Goal: Task Accomplishment & Management: Complete application form

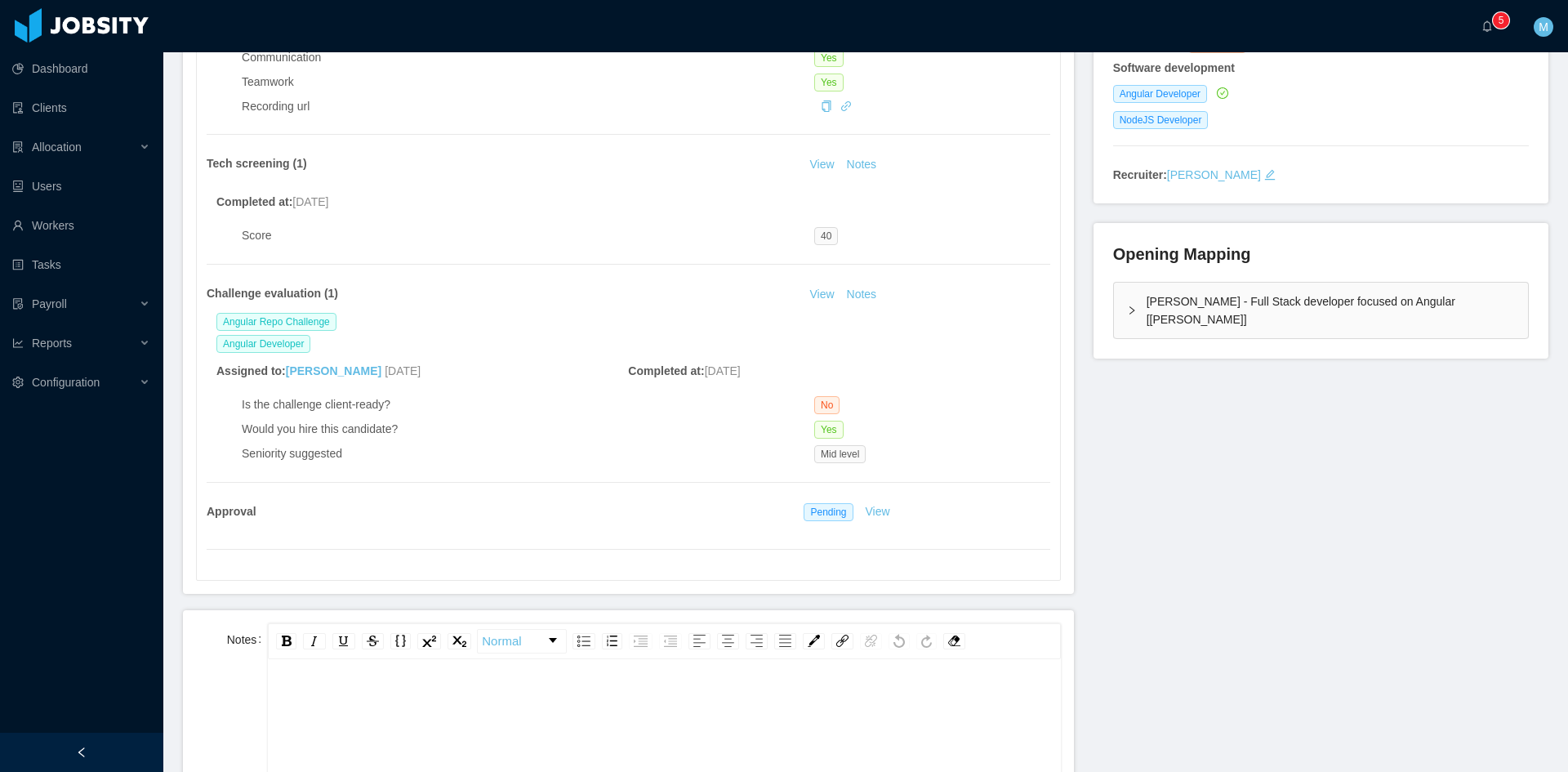
scroll to position [409, 0]
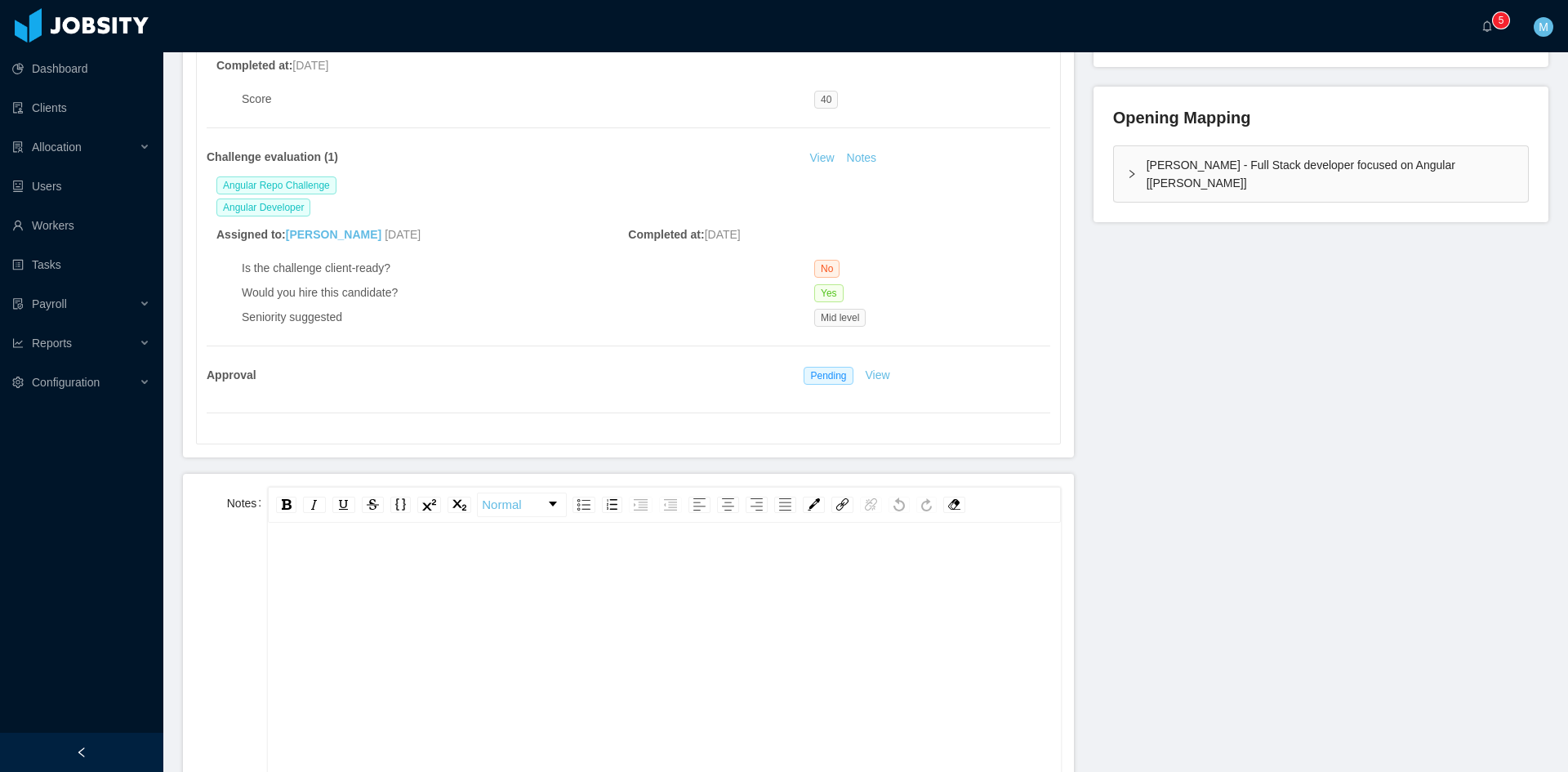
click at [539, 638] on div "rdw-editor" at bounding box center [664, 694] width 767 height 286
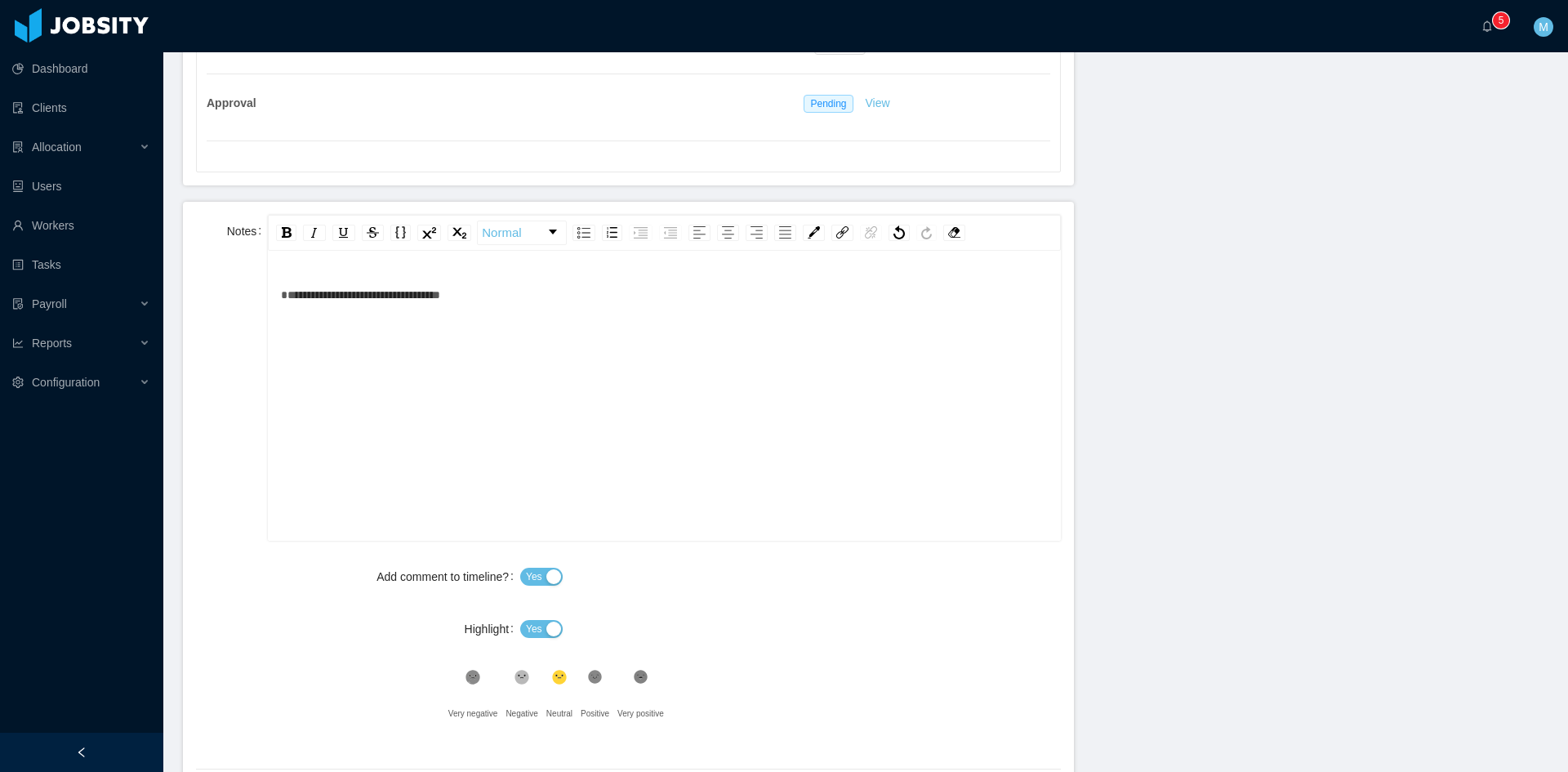
scroll to position [892, 0]
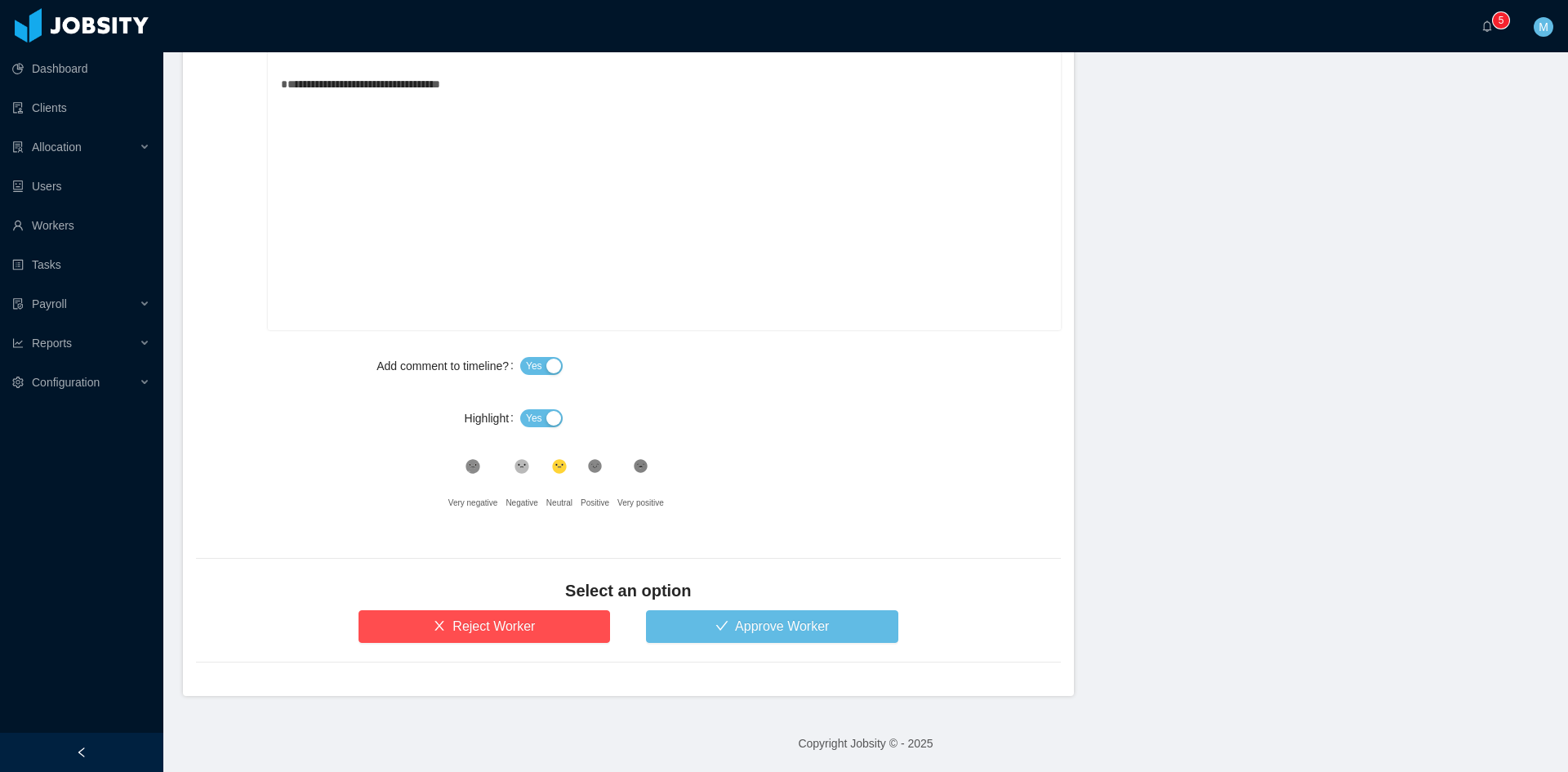
click at [537, 410] on span "Yes" at bounding box center [534, 418] width 17 height 17
click at [740, 645] on form "**********" at bounding box center [628, 344] width 892 height 706
click at [736, 640] on button "Approve Worker" at bounding box center [772, 626] width 253 height 32
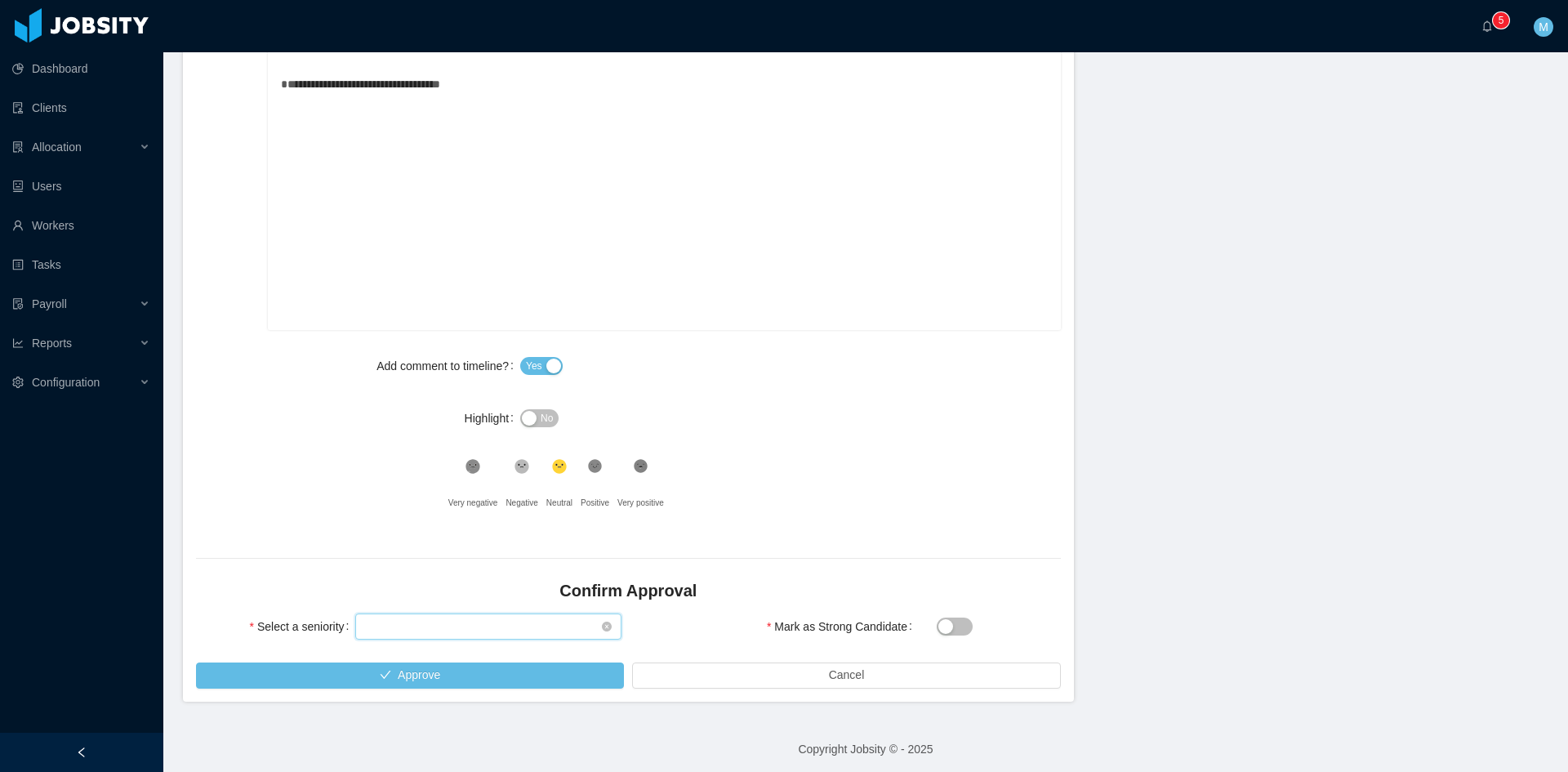
click at [407, 633] on div "Select seniority" at bounding box center [484, 627] width 236 height 25
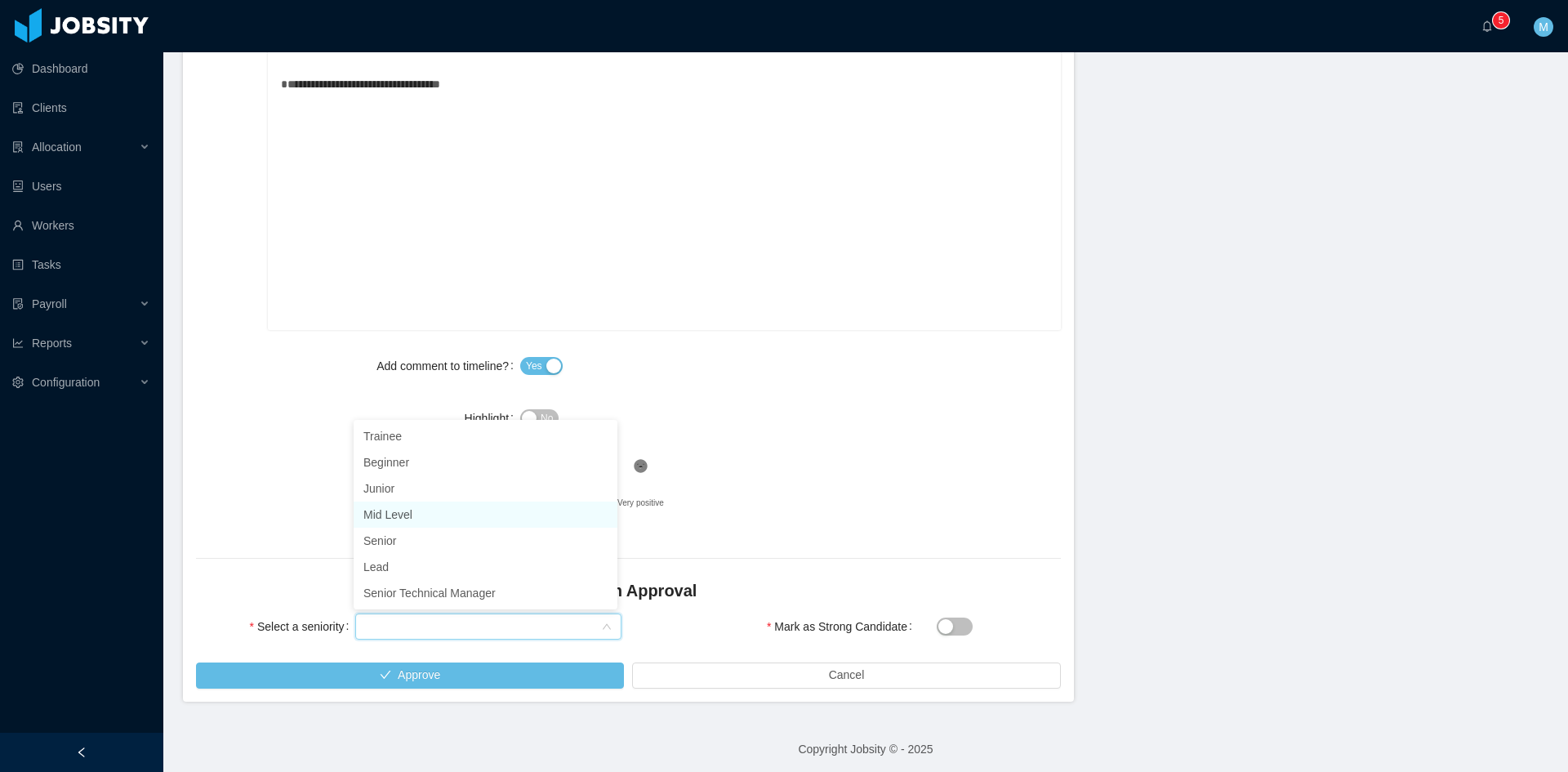
click at [383, 508] on li "Mid Level" at bounding box center [485, 514] width 264 height 26
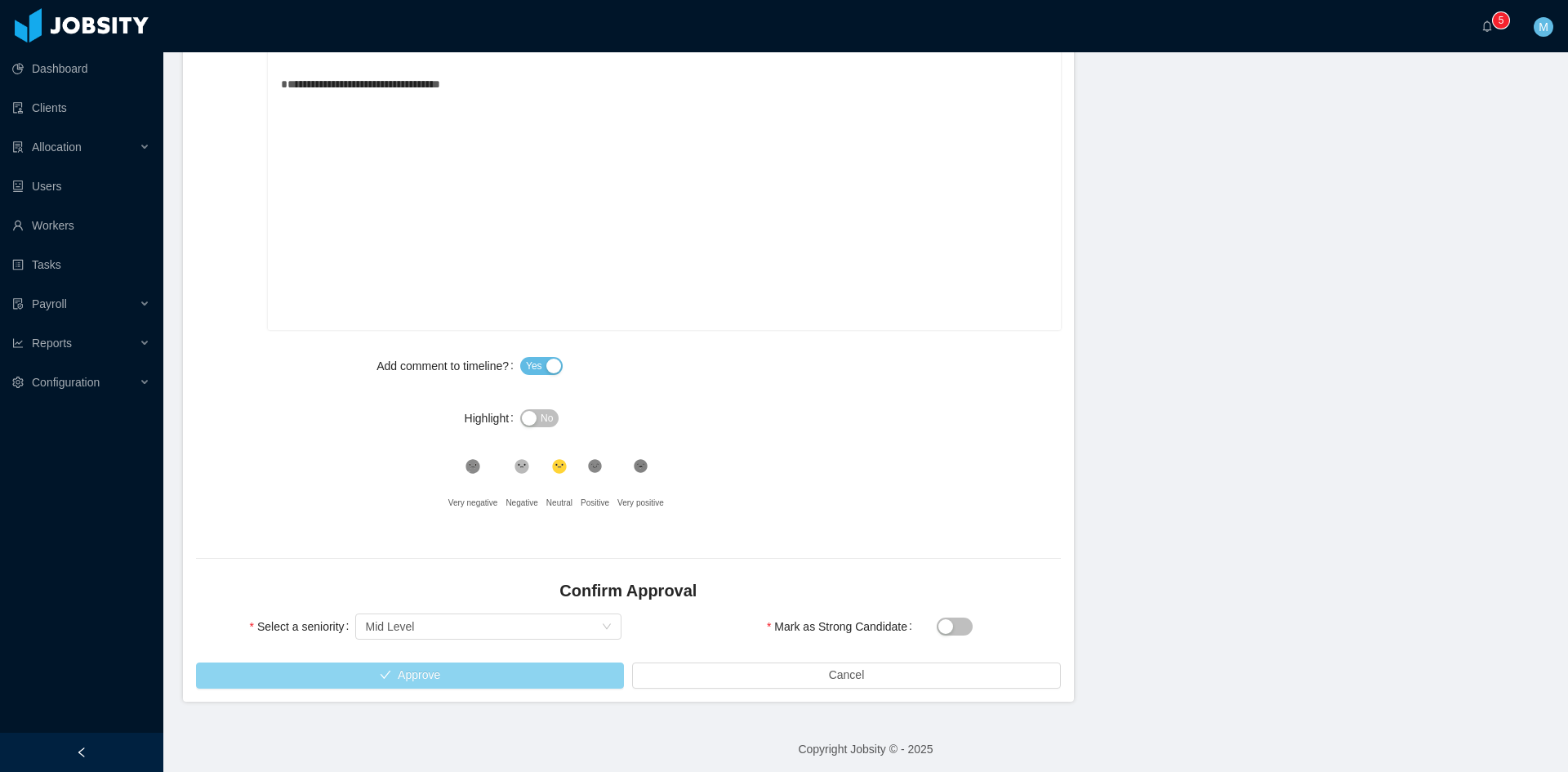
click at [430, 683] on button "Approve" at bounding box center [410, 676] width 428 height 26
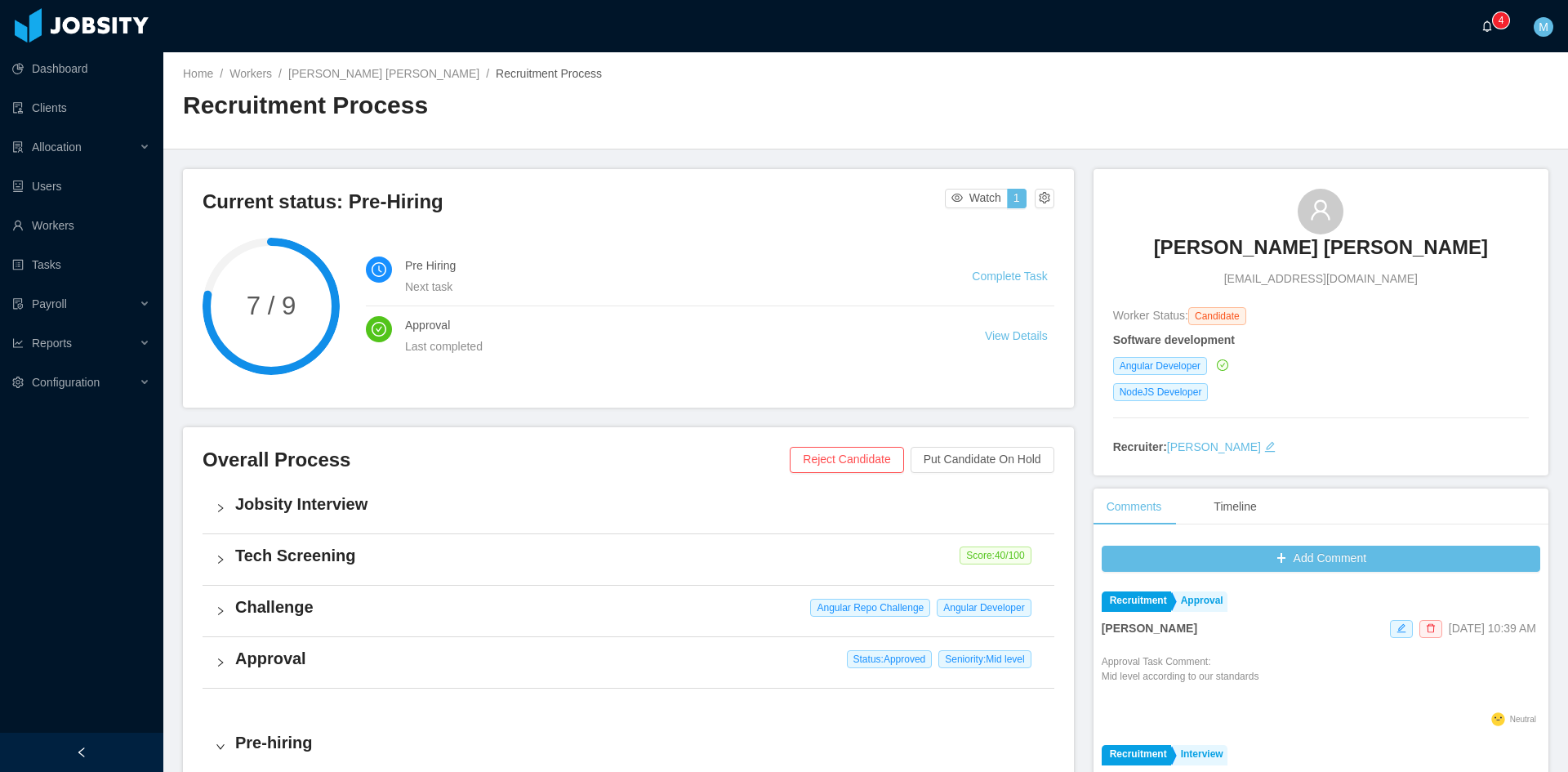
click at [1482, 33] on a=83ded146-cd66-4514-80a8-9a7b1e1b5eb6/Matias%20Marin"] "0 1 2 3 4 5 6 7 8 9 0 1 2 3 4 5 6 7 8 9 0 1 2 3 4 5 6 7 8 9" at bounding box center [1491, 26] width 19 height 53
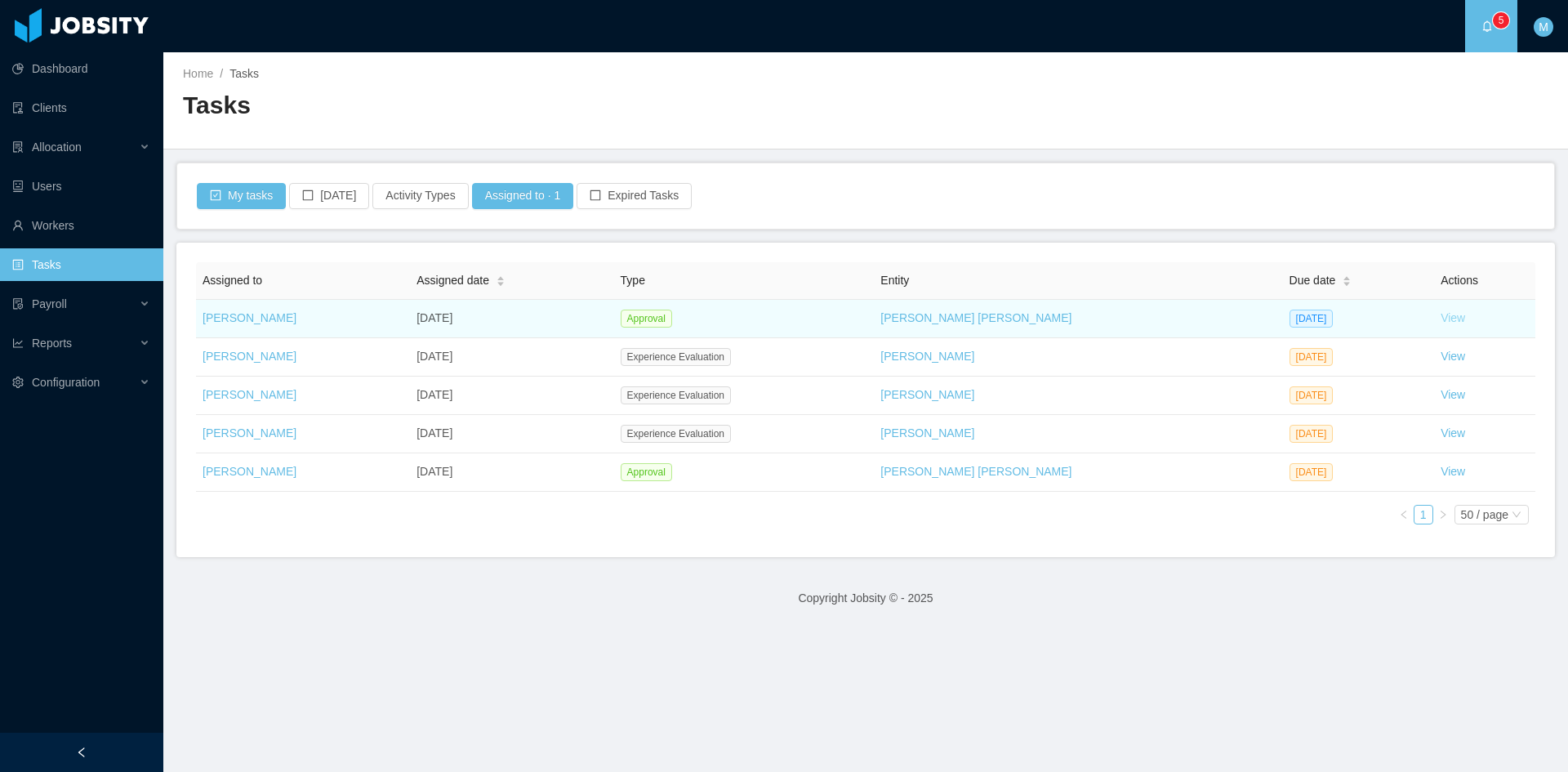
click at [1441, 317] on link "View" at bounding box center [1453, 318] width 25 height 13
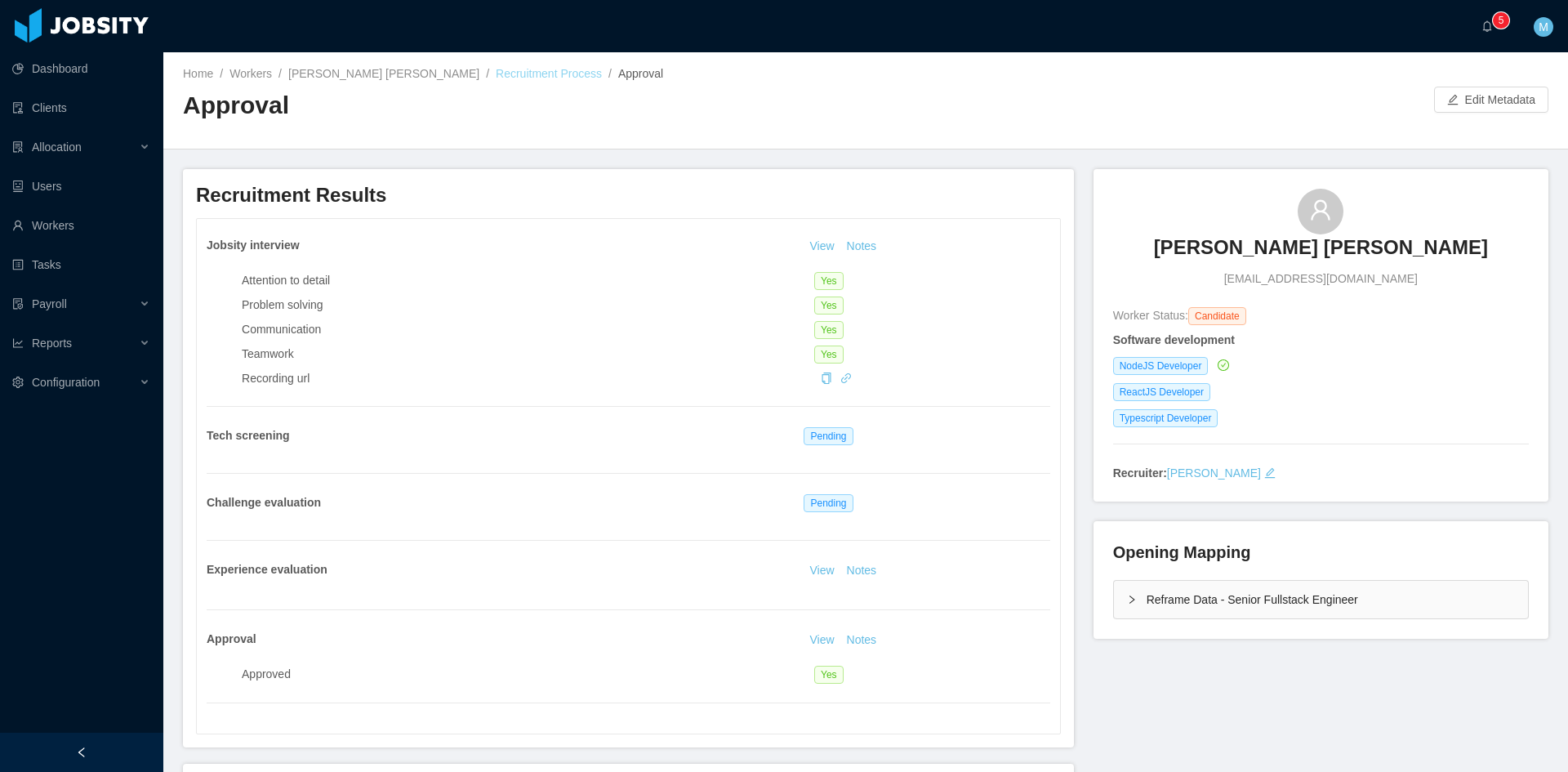
click at [496, 76] on link "Recruitment Process" at bounding box center [548, 74] width 106 height 13
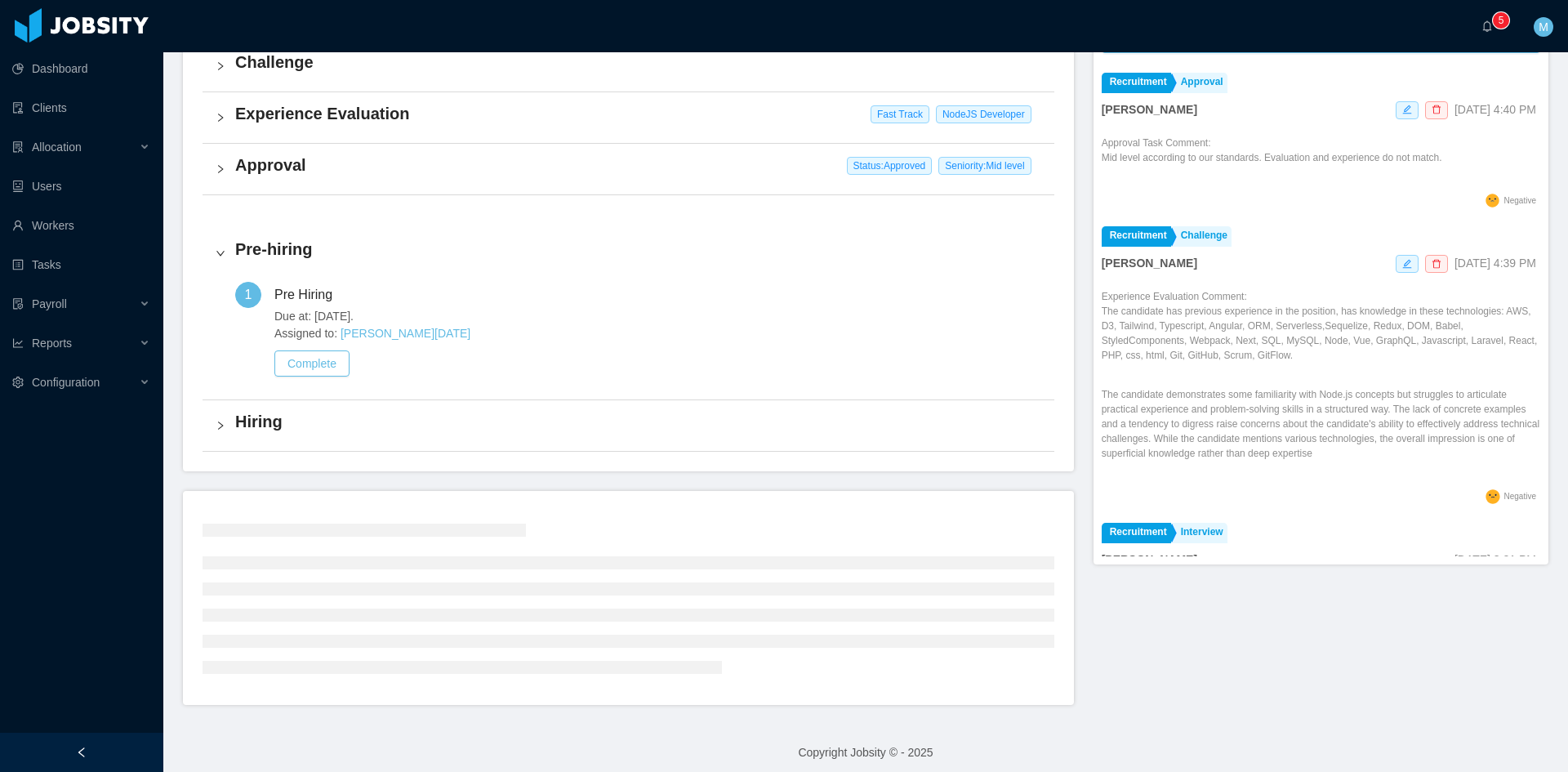
scroll to position [467, 0]
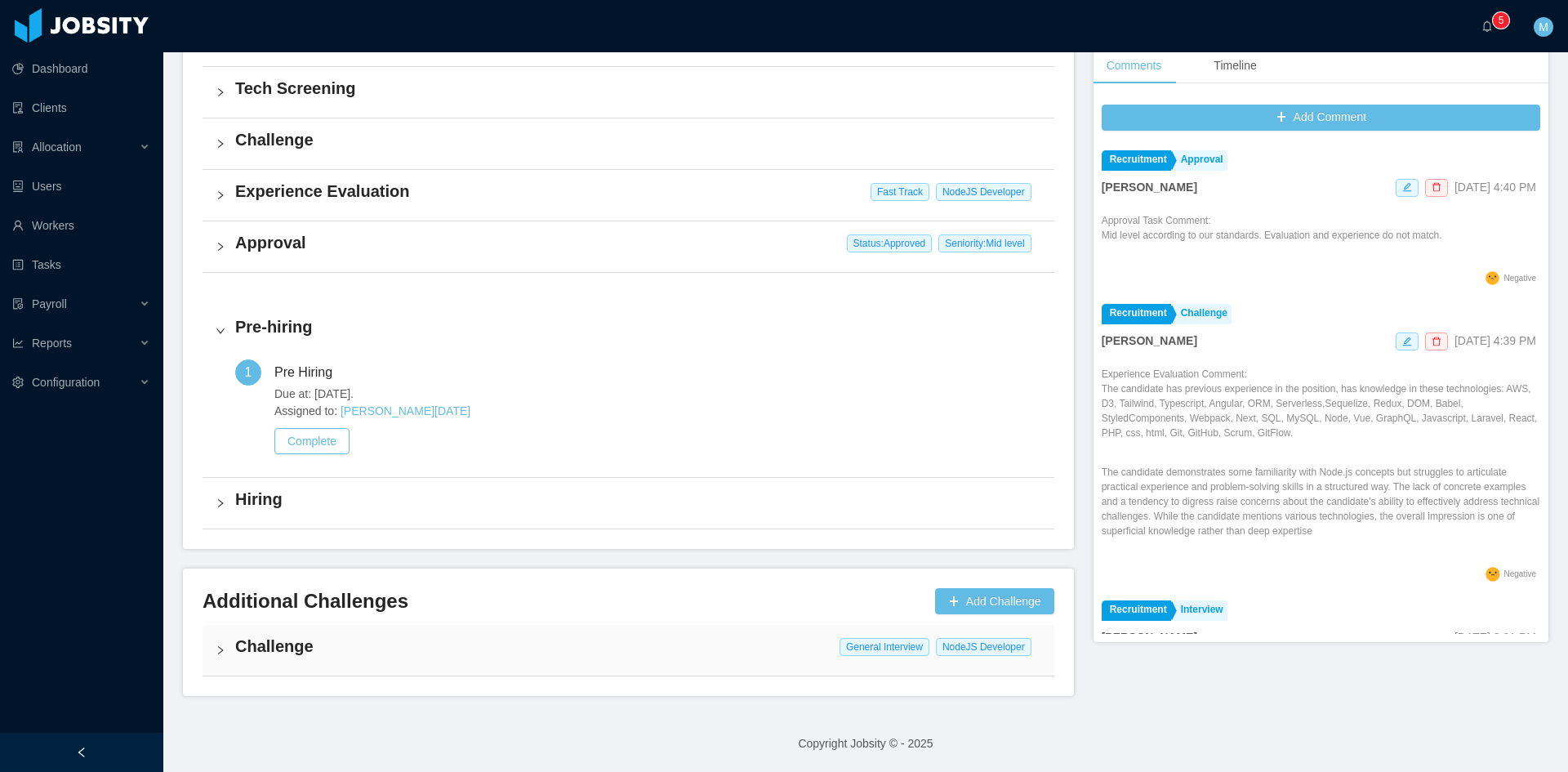
click at [221, 651] on icon "icon: right" at bounding box center [221, 650] width 10 height 10
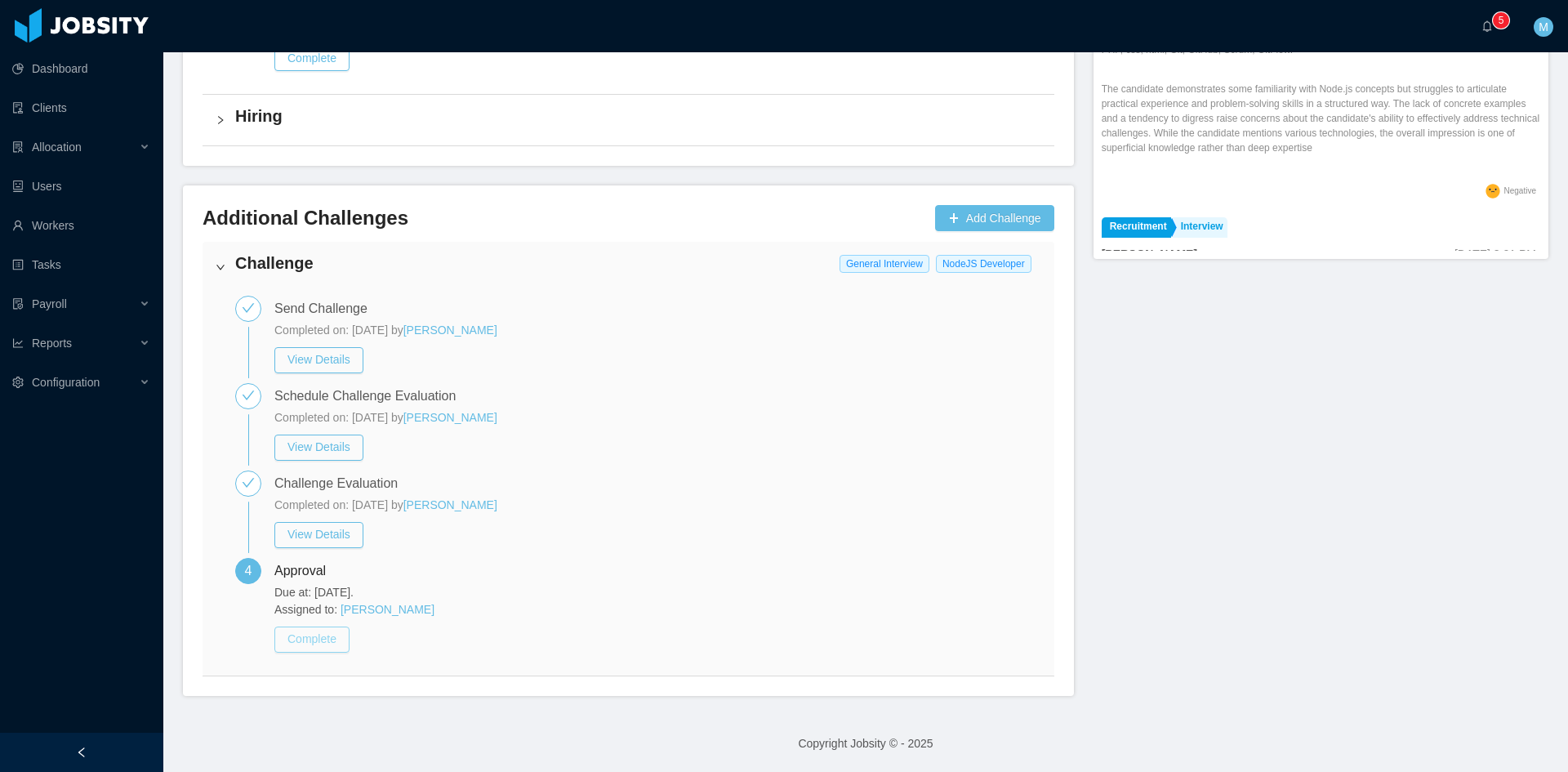
click at [300, 637] on button "Complete" at bounding box center [311, 640] width 75 height 26
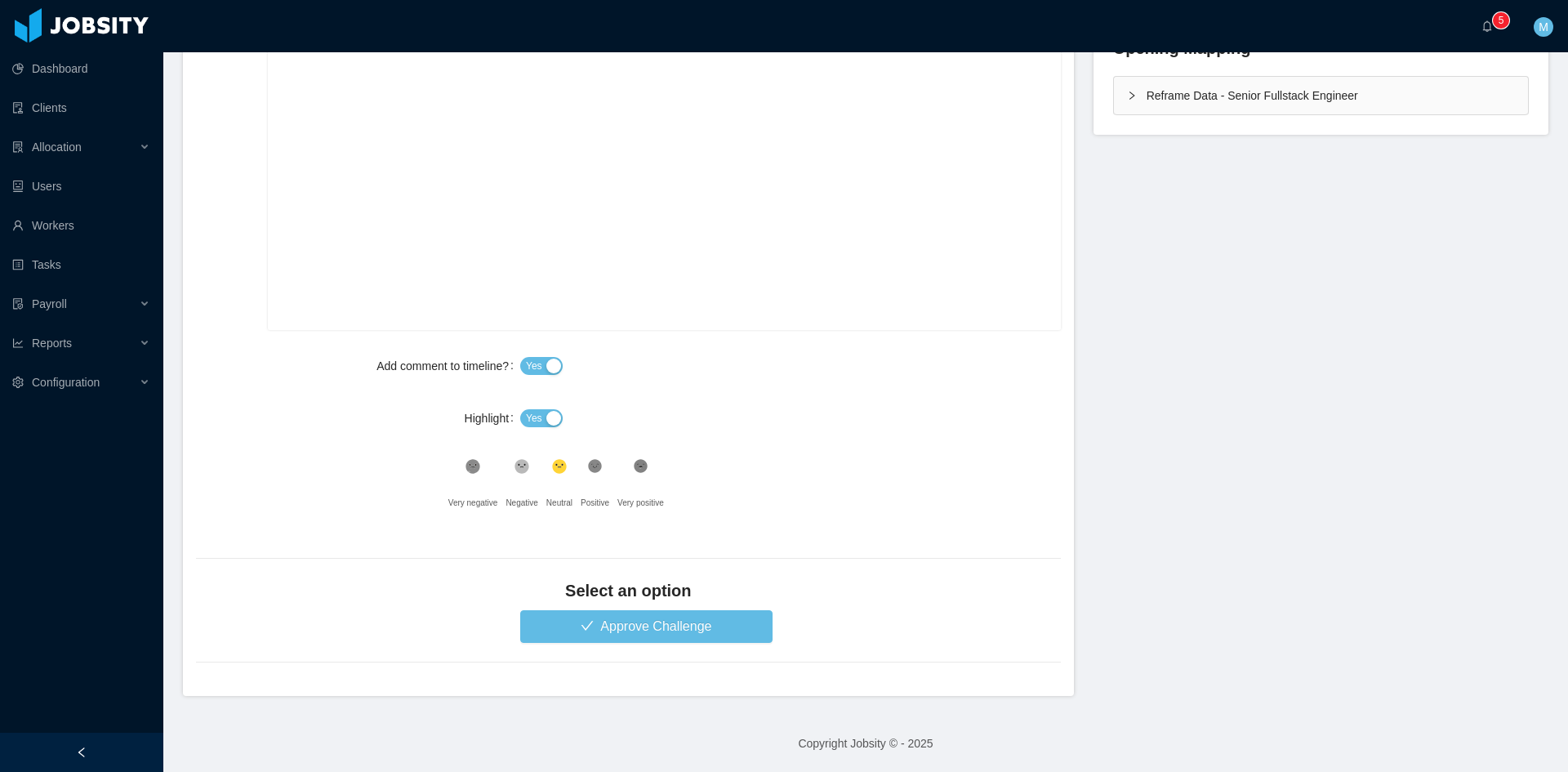
scroll to position [232, 0]
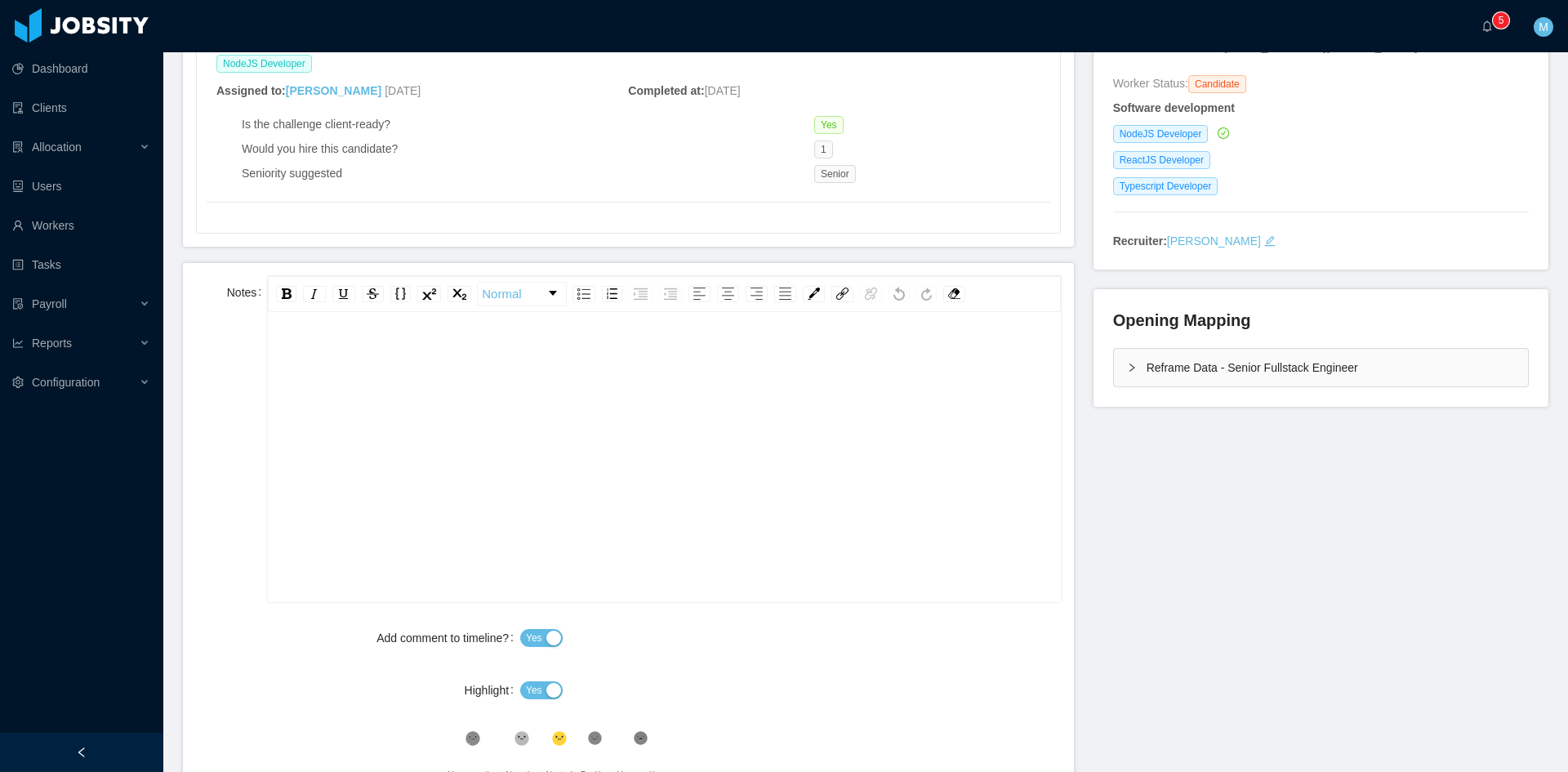
click at [620, 376] on div "rdw-editor" at bounding box center [664, 483] width 767 height 286
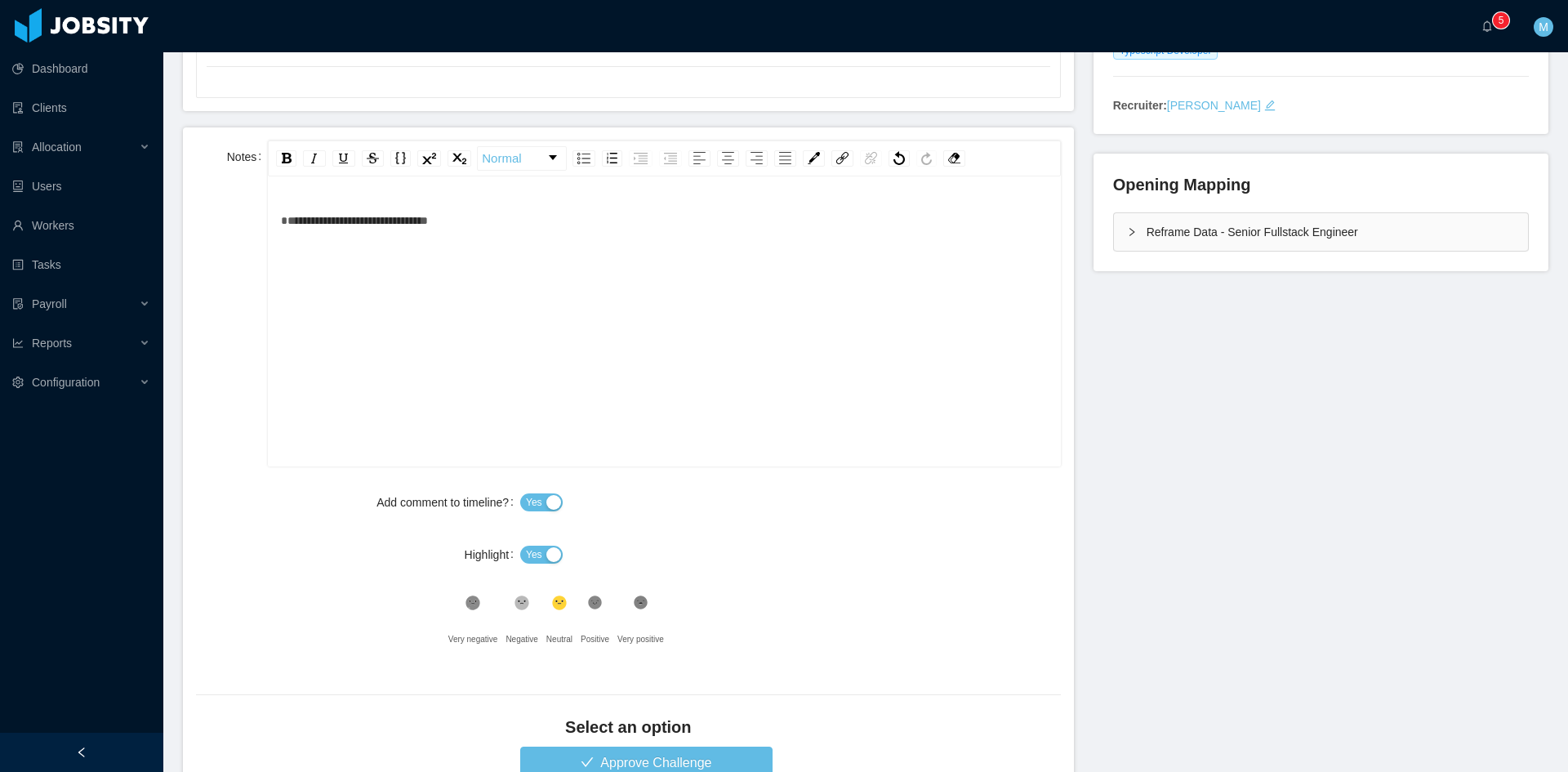
scroll to position [504, 0]
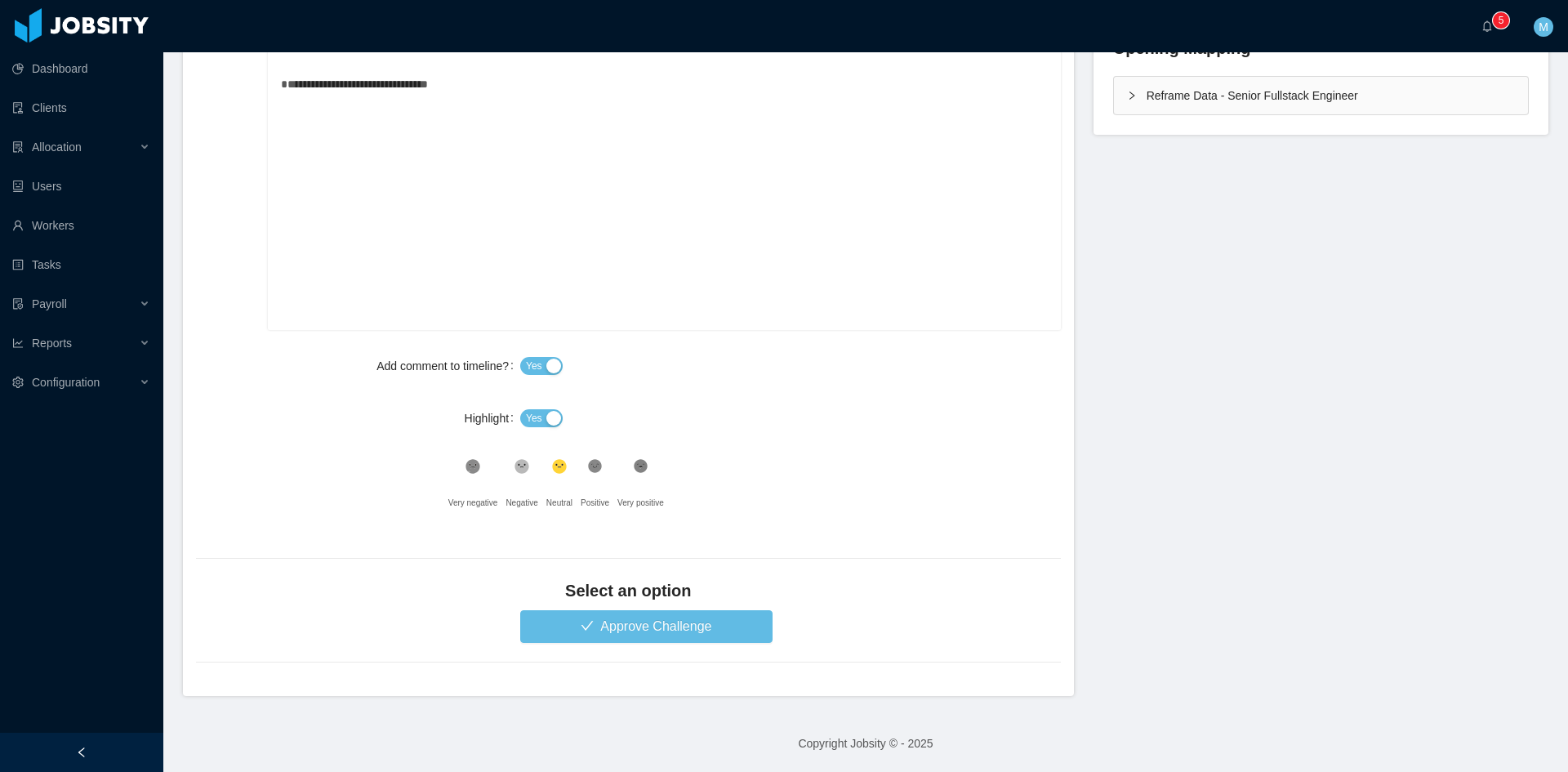
click at [542, 416] on button "Yes" at bounding box center [542, 417] width 42 height 18
click at [648, 633] on button "Approve Challenge" at bounding box center [647, 626] width 253 height 32
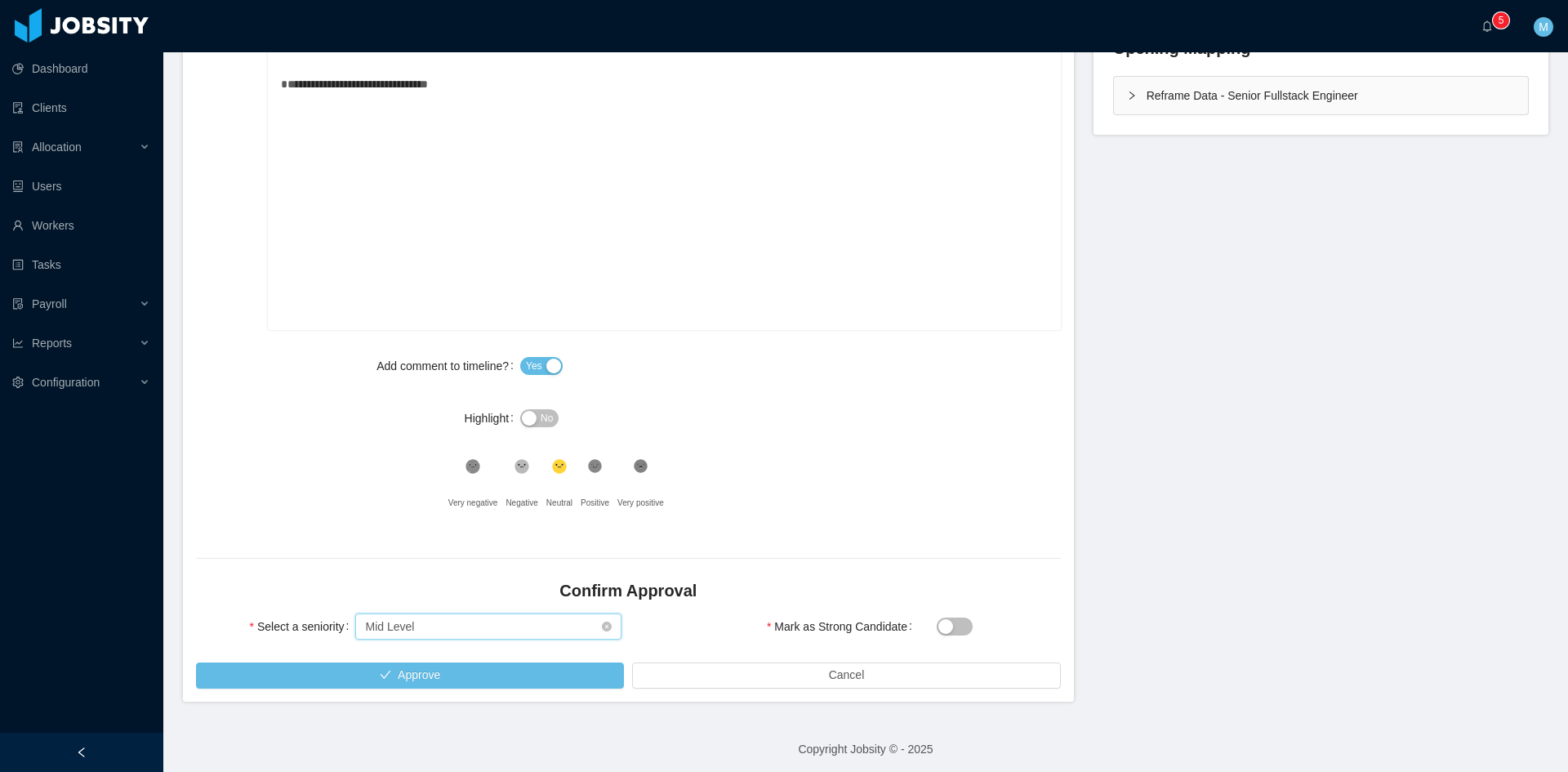
click at [465, 624] on div "Select seniority Mid Level" at bounding box center [484, 627] width 236 height 25
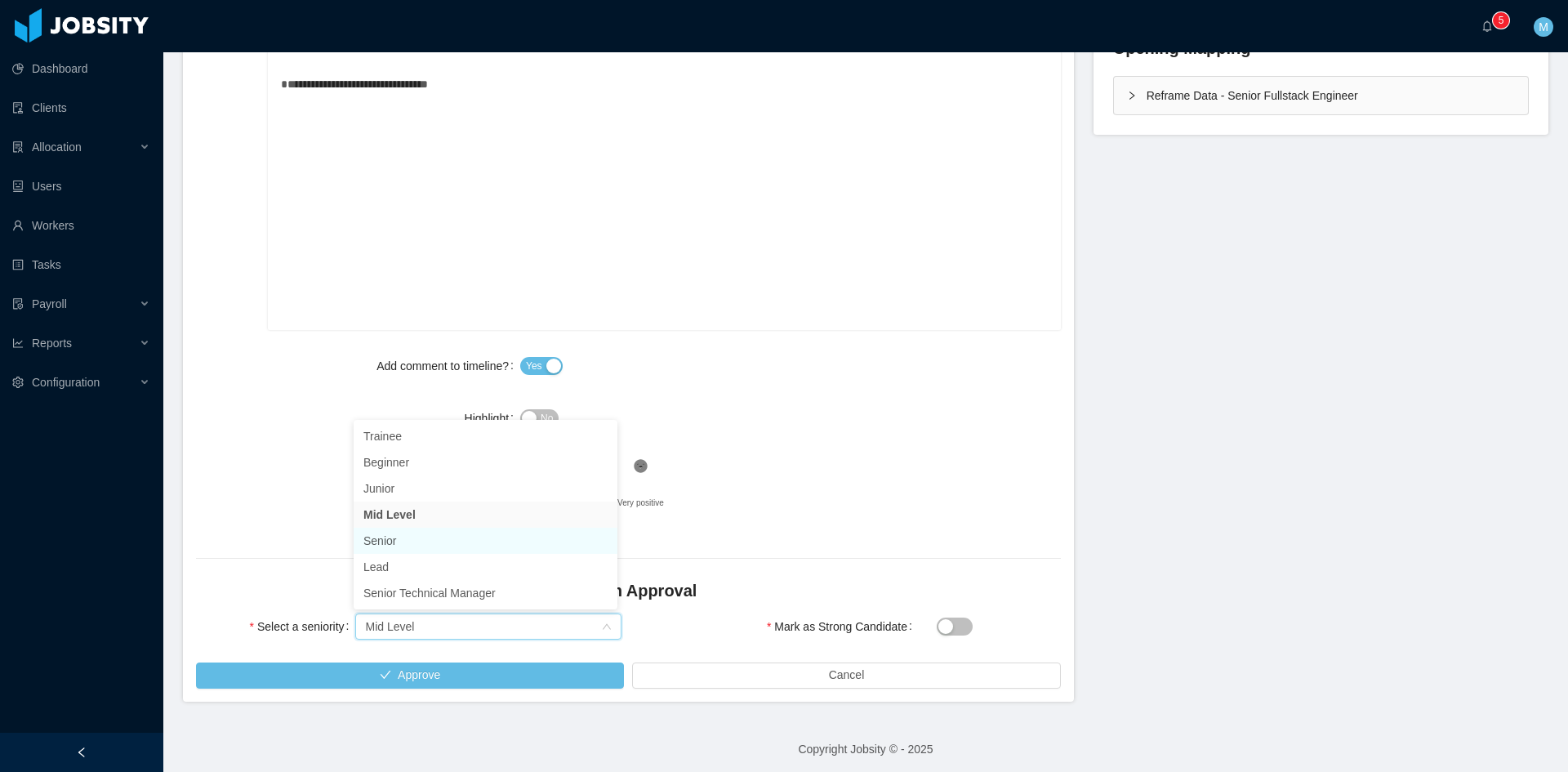
click at [405, 538] on li "Senior" at bounding box center [485, 541] width 264 height 26
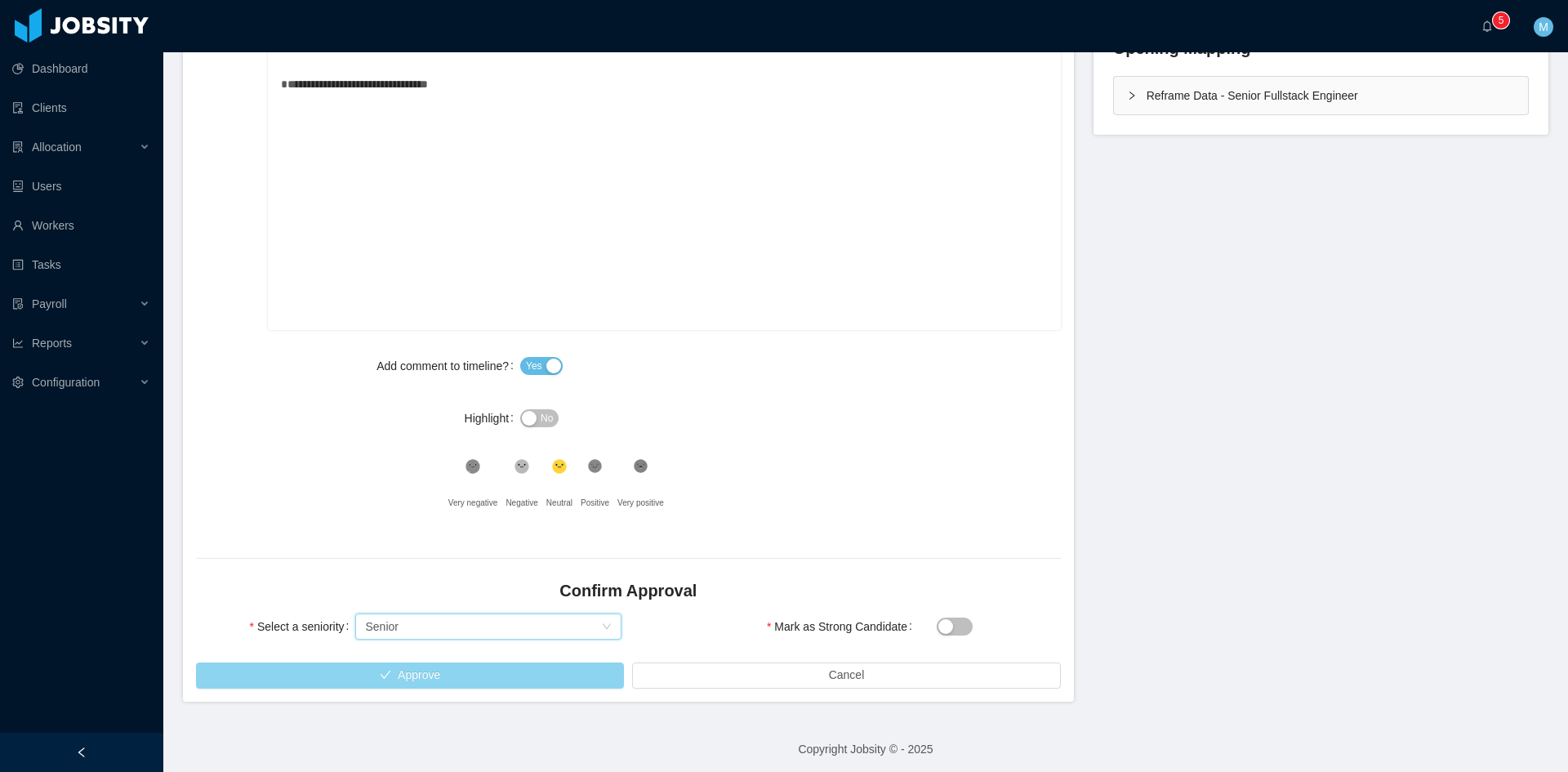
click at [447, 674] on button "Approve" at bounding box center [410, 676] width 428 height 26
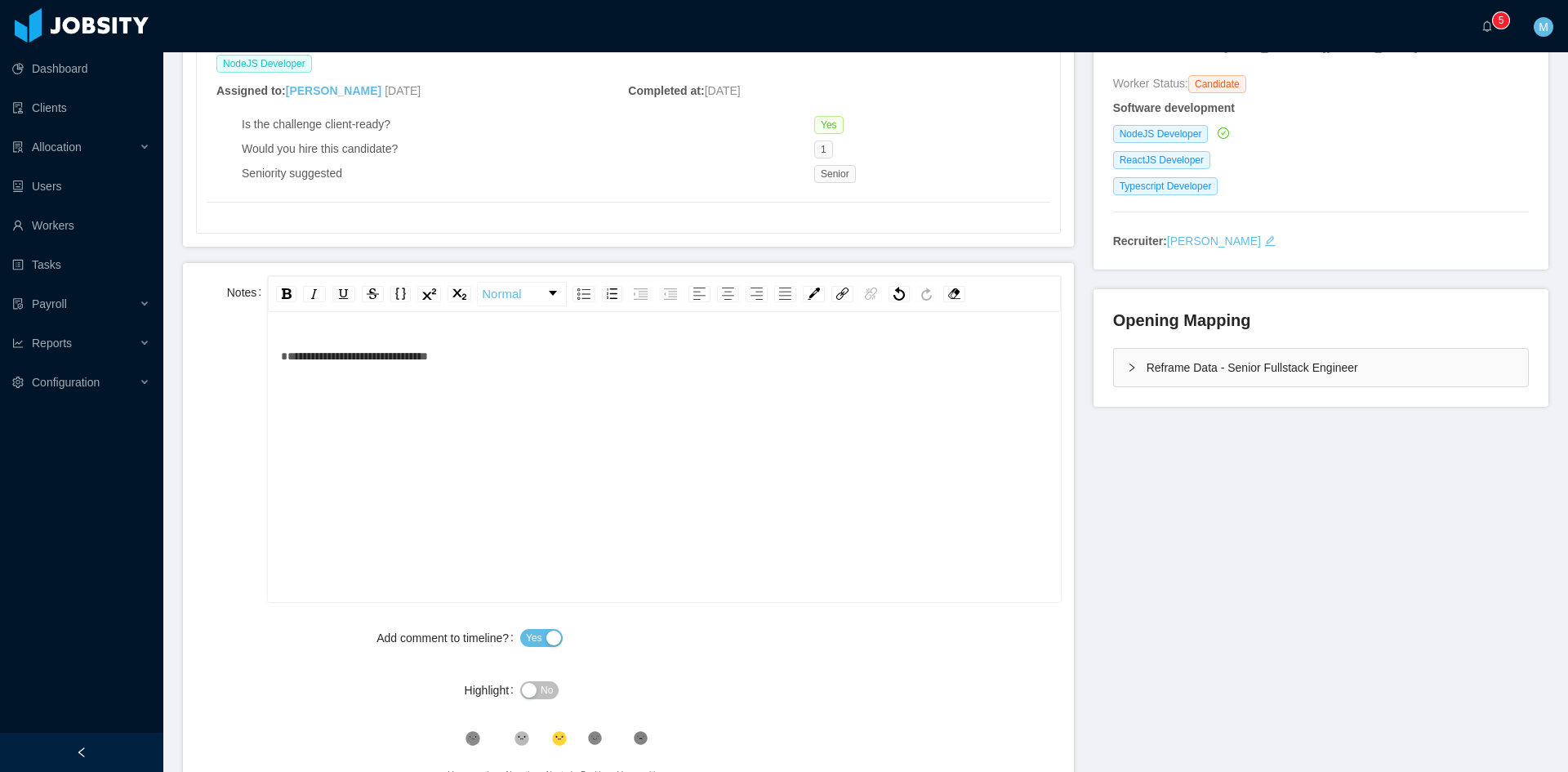
scroll to position [96, 0]
